Goal: Check status: Check status

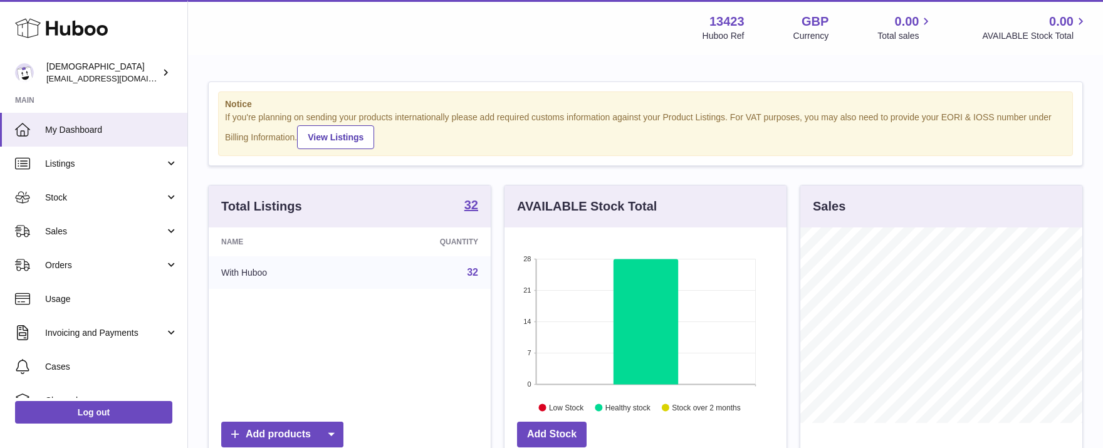
scroll to position [195, 282]
click at [65, 231] on span "Sales" at bounding box center [105, 232] width 120 height 12
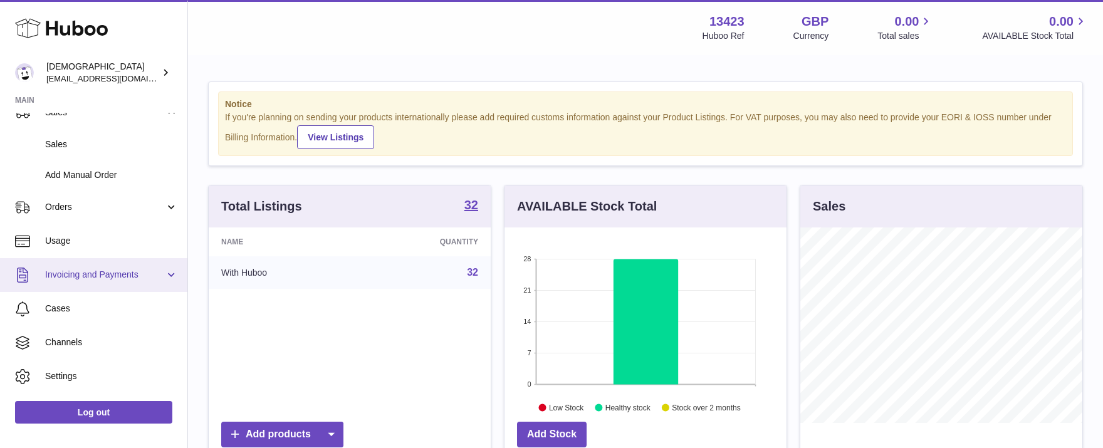
scroll to position [148, 0]
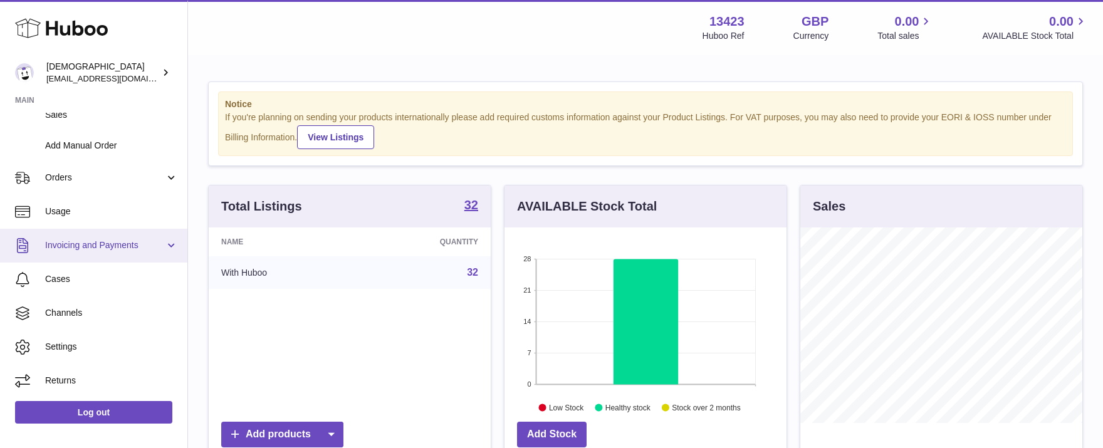
click at [166, 239] on link "Invoicing and Payments" at bounding box center [93, 246] width 187 height 34
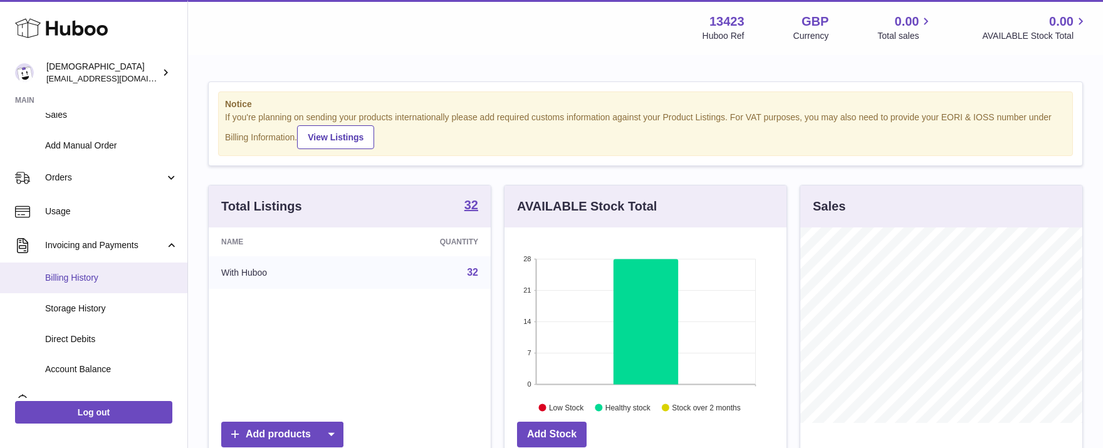
click at [85, 274] on span "Billing History" at bounding box center [111, 278] width 133 height 12
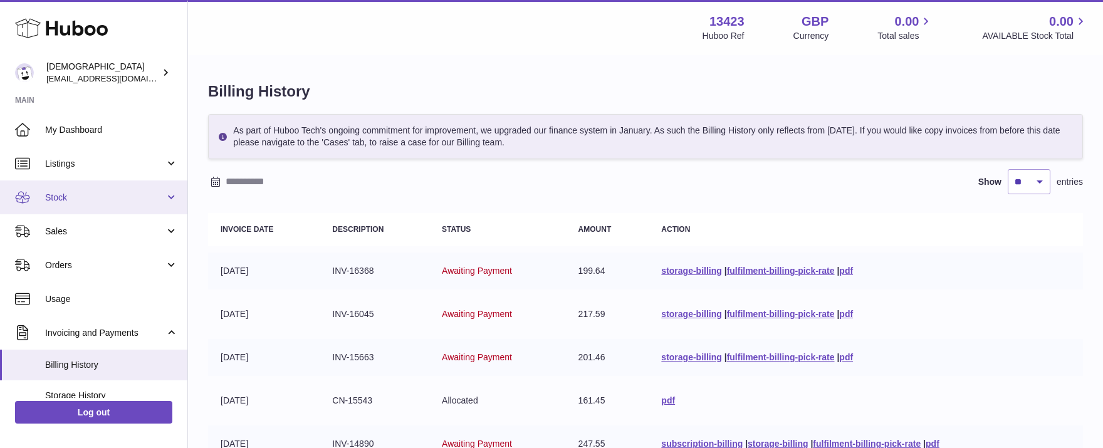
click at [58, 200] on span "Stock" at bounding box center [105, 198] width 120 height 12
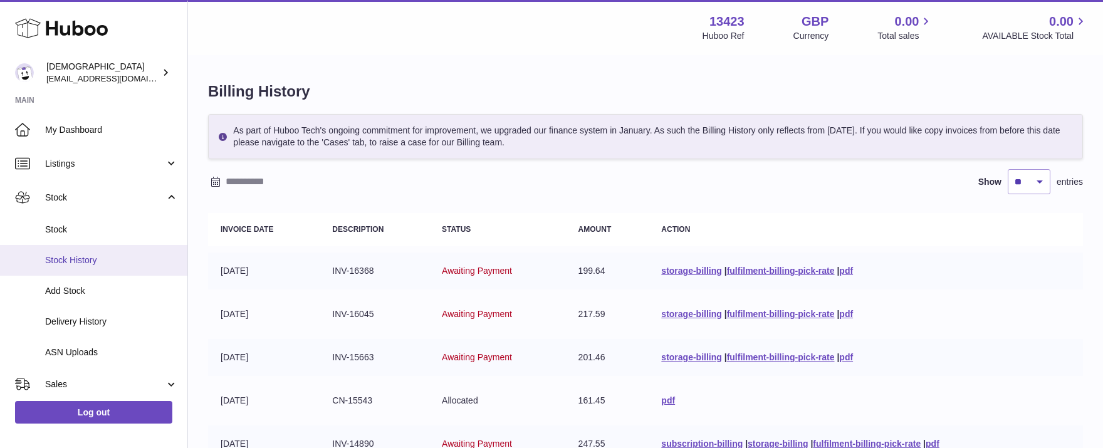
click at [86, 257] on span "Stock History" at bounding box center [111, 260] width 133 height 12
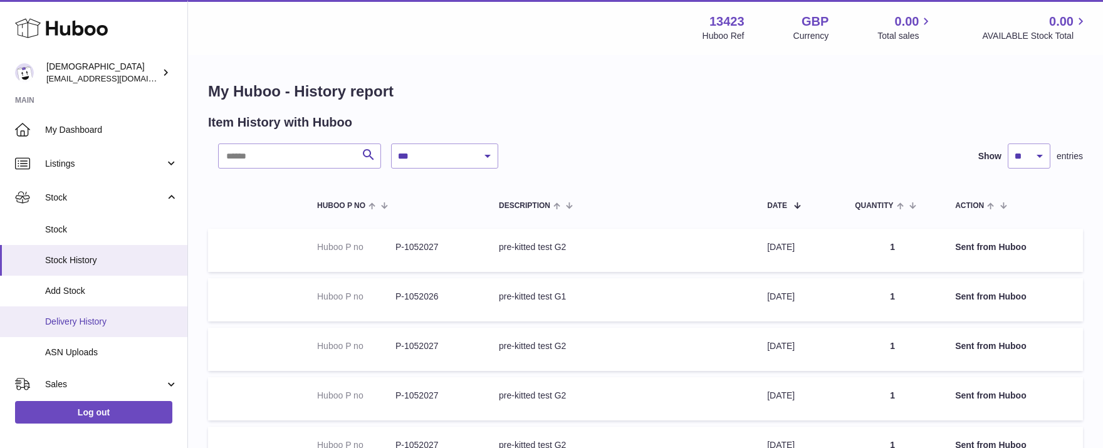
click at [85, 326] on span "Delivery History" at bounding box center [111, 322] width 133 height 12
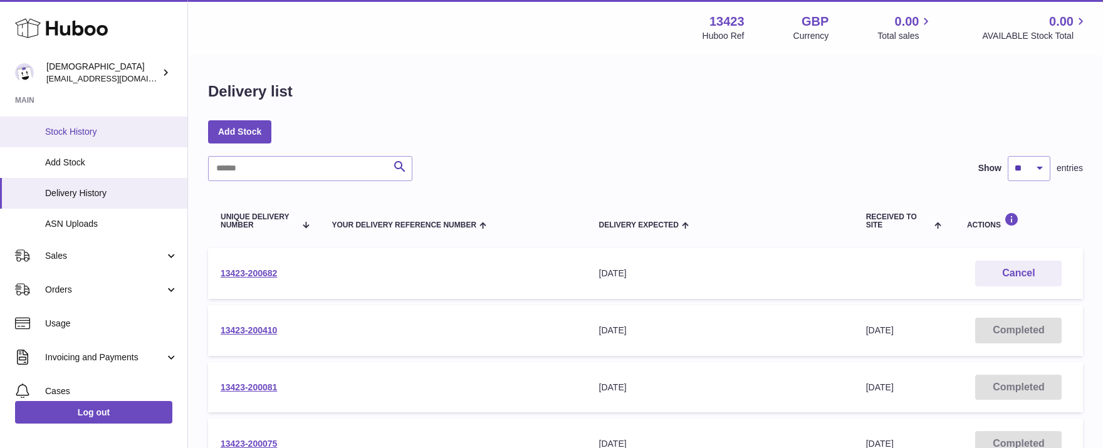
scroll to position [240, 0]
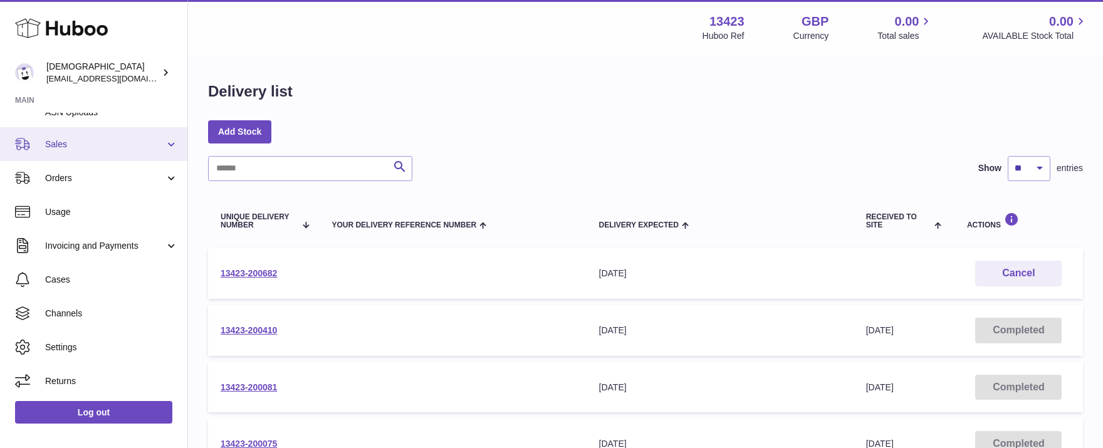
click at [60, 145] on span "Sales" at bounding box center [105, 144] width 120 height 12
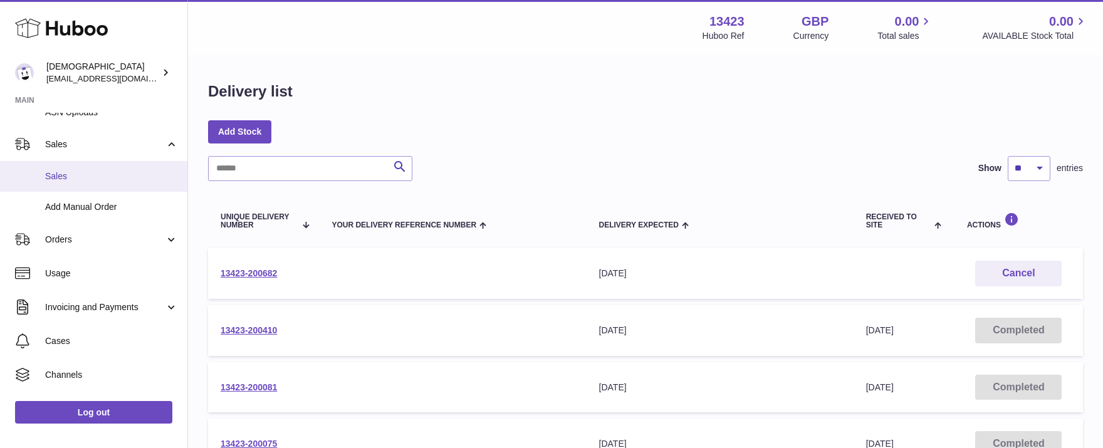
click at [53, 179] on span "Sales" at bounding box center [111, 176] width 133 height 12
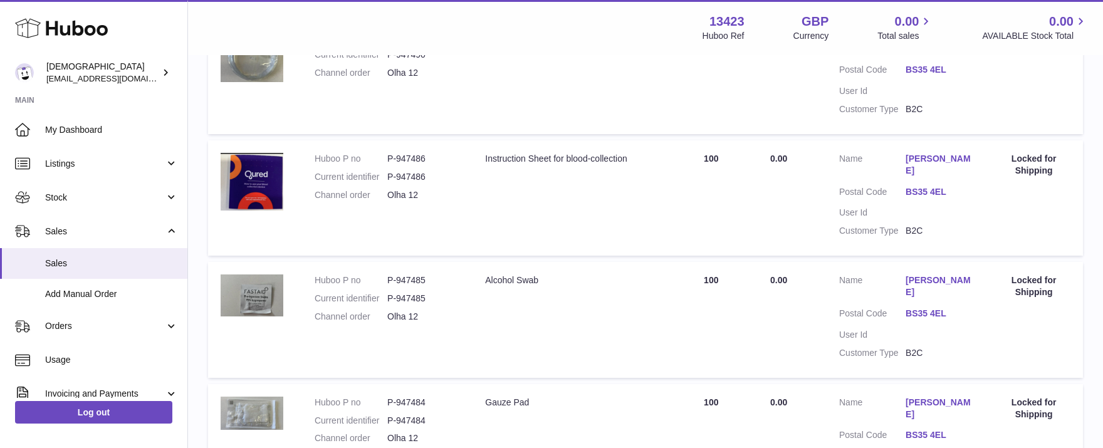
scroll to position [1158, 0]
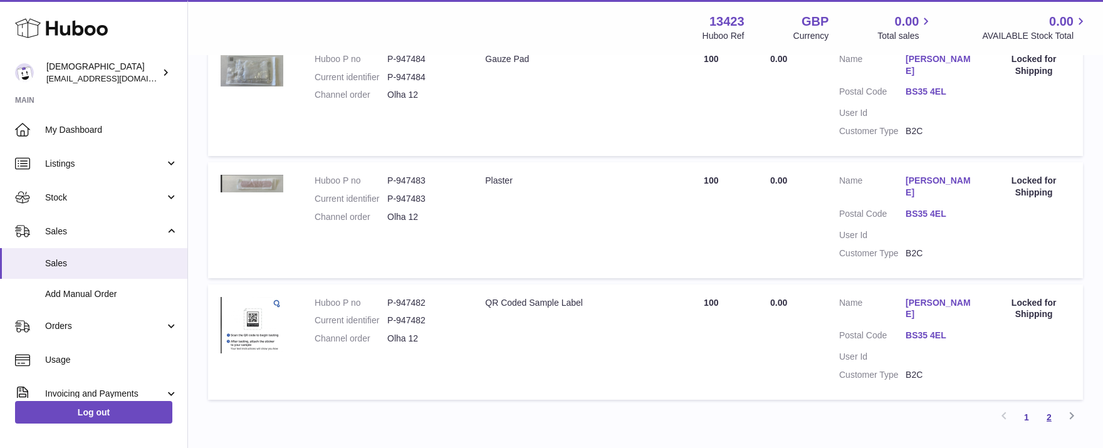
click at [1046, 406] on link "2" at bounding box center [1049, 417] width 23 height 23
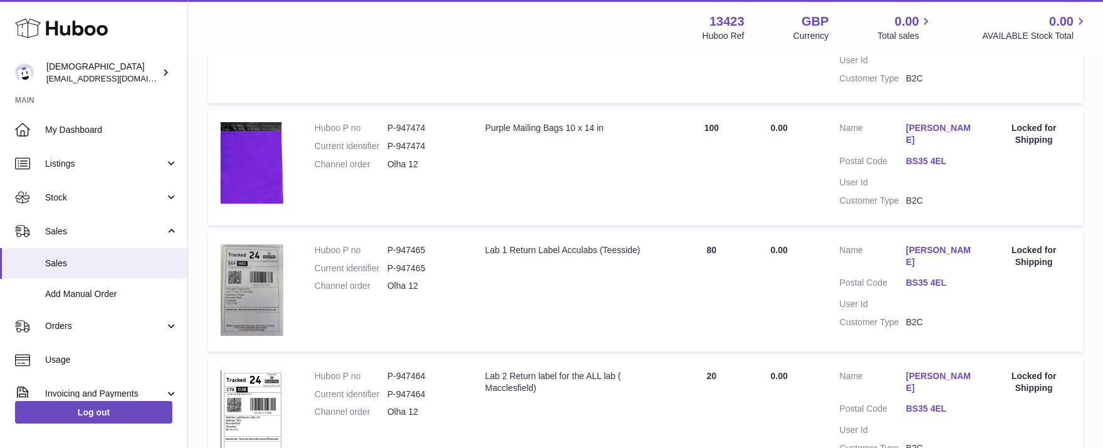
scroll to position [926, 0]
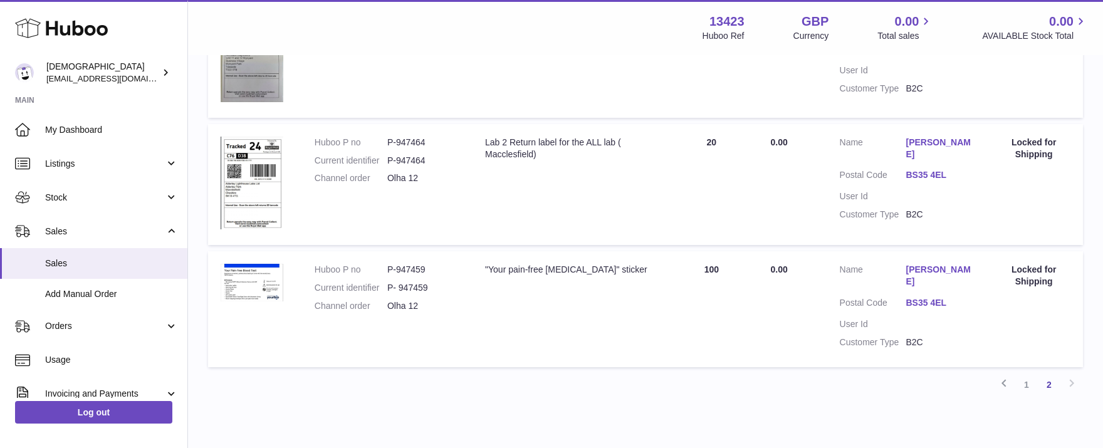
click at [1070, 373] on div "Previous 1 2 Next" at bounding box center [645, 384] width 875 height 23
